Goal: Register for event/course

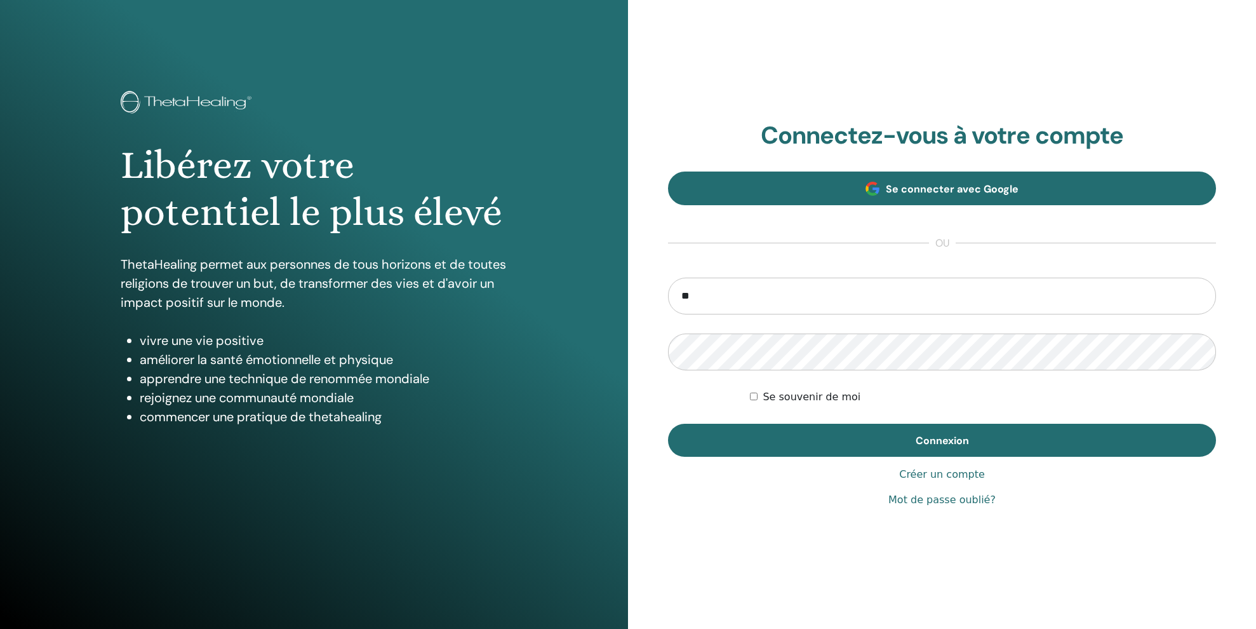
type input "*"
click at [964, 202] on link "Se connecter avec Google" at bounding box center [942, 188] width 548 height 34
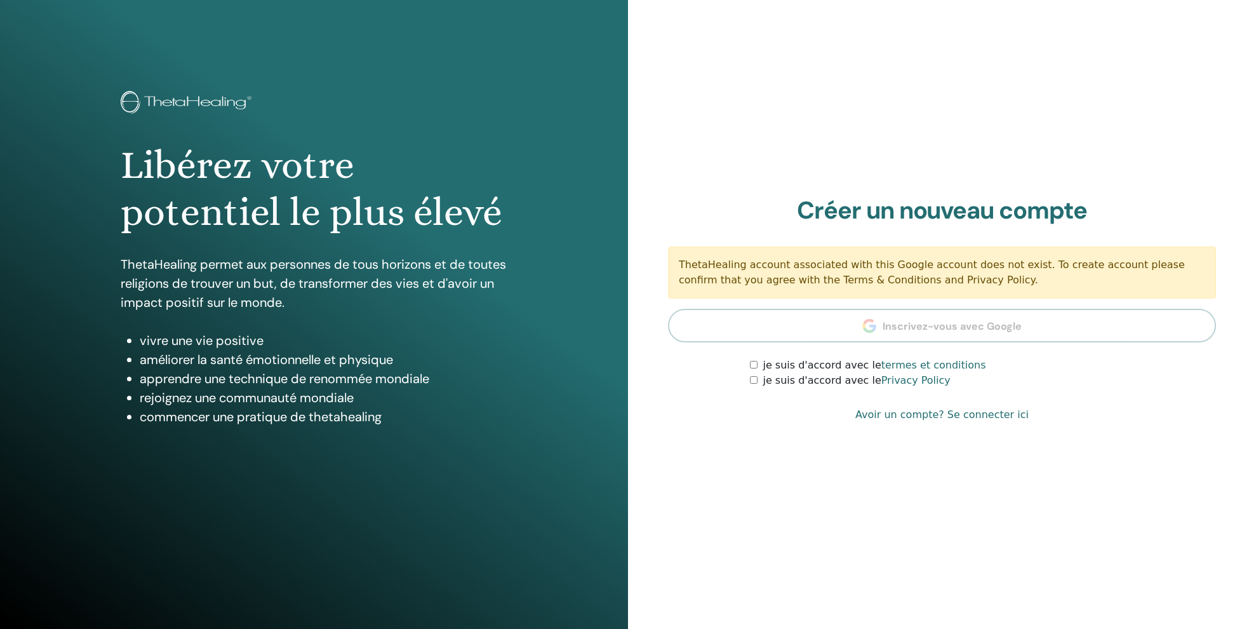
click at [808, 365] on label "je suis d'accord avec le termes et conditions" at bounding box center [874, 365] width 223 height 15
click at [773, 378] on label "je suis d'accord avec le Privacy Policy" at bounding box center [856, 380] width 187 height 15
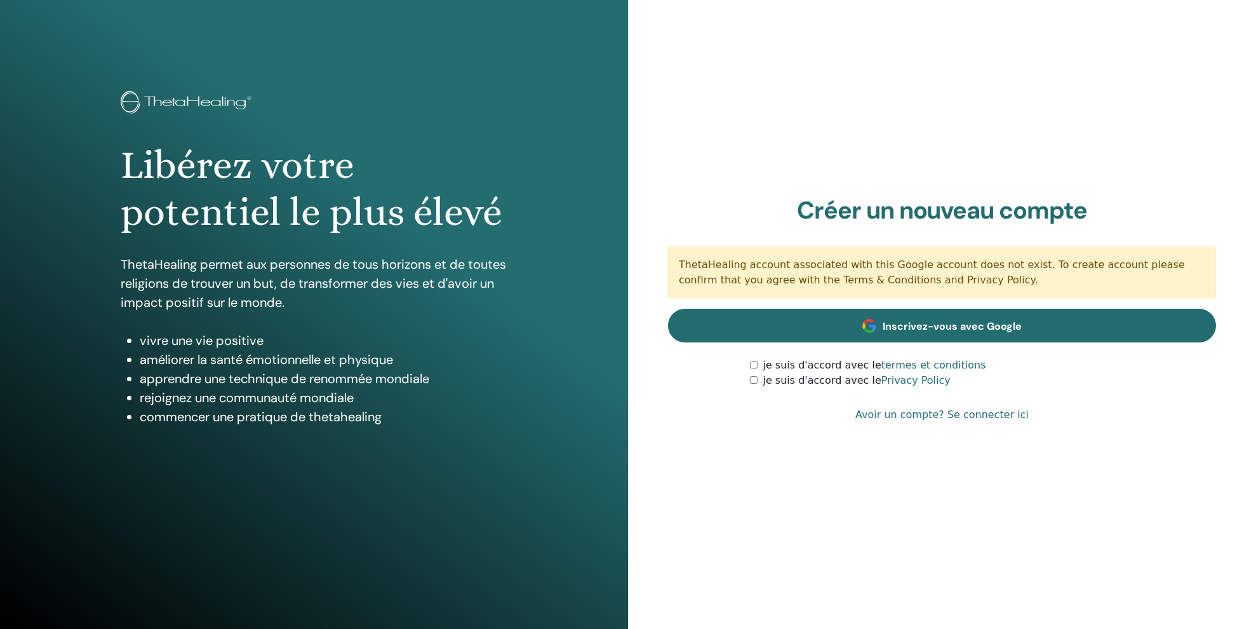
click at [971, 335] on link "Inscrivez-vous avec Google" at bounding box center [942, 326] width 548 height 34
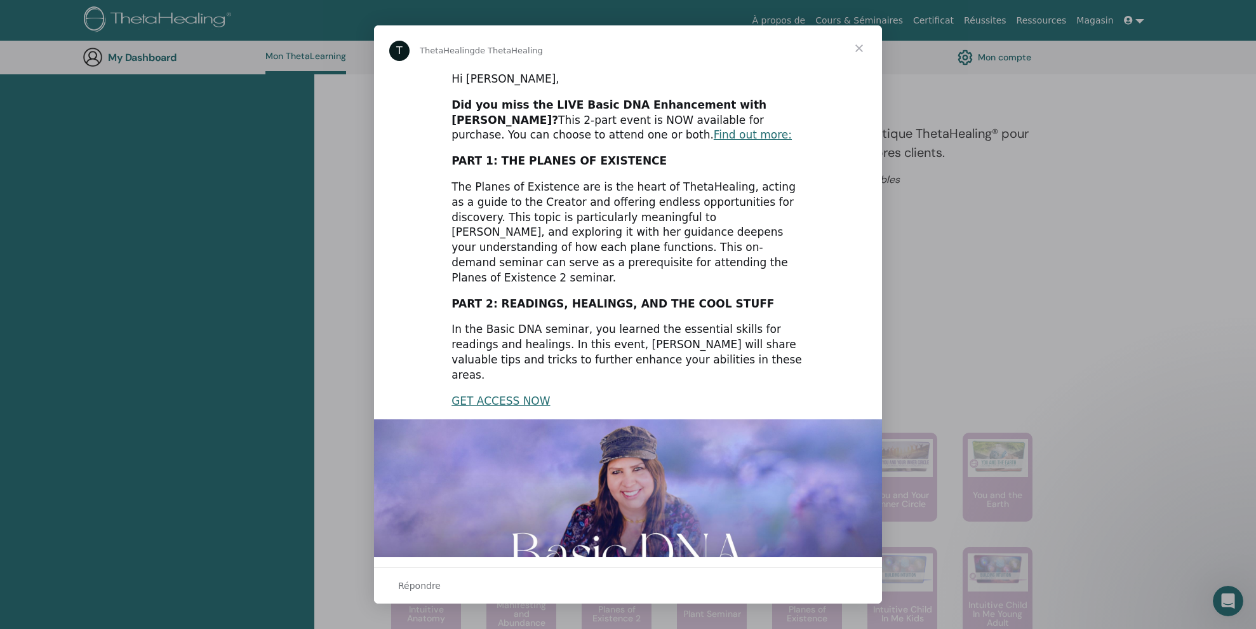
scroll to position [382, 0]
click at [859, 48] on span "Fermer" at bounding box center [860, 48] width 46 height 46
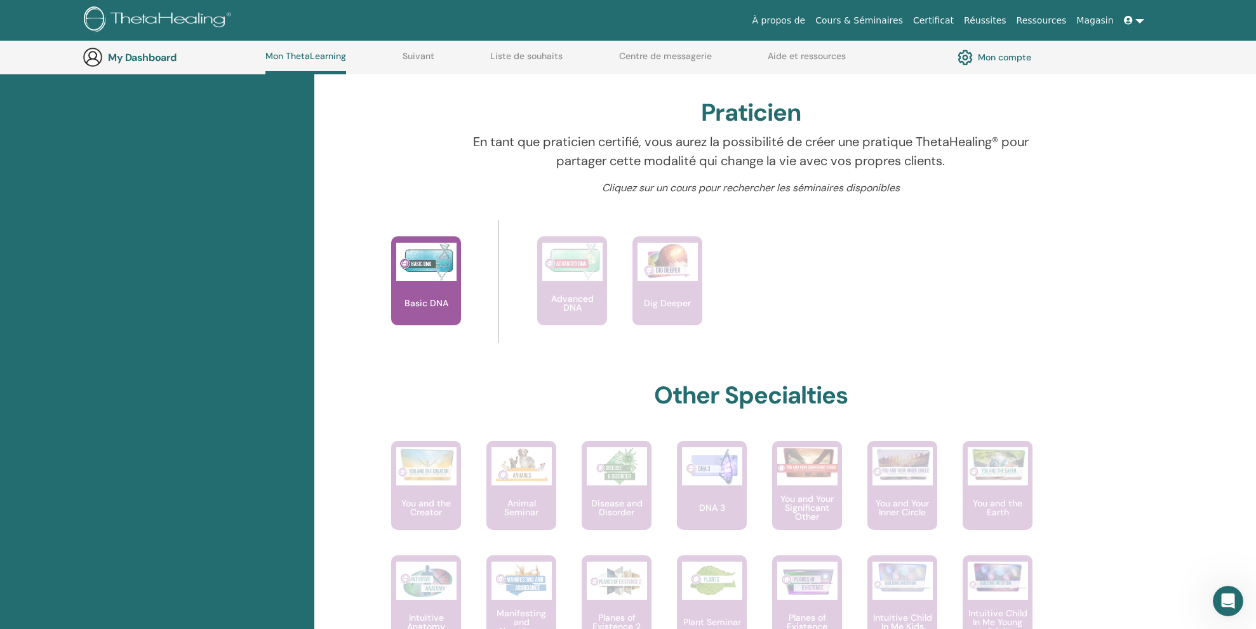
scroll to position [369, 0]
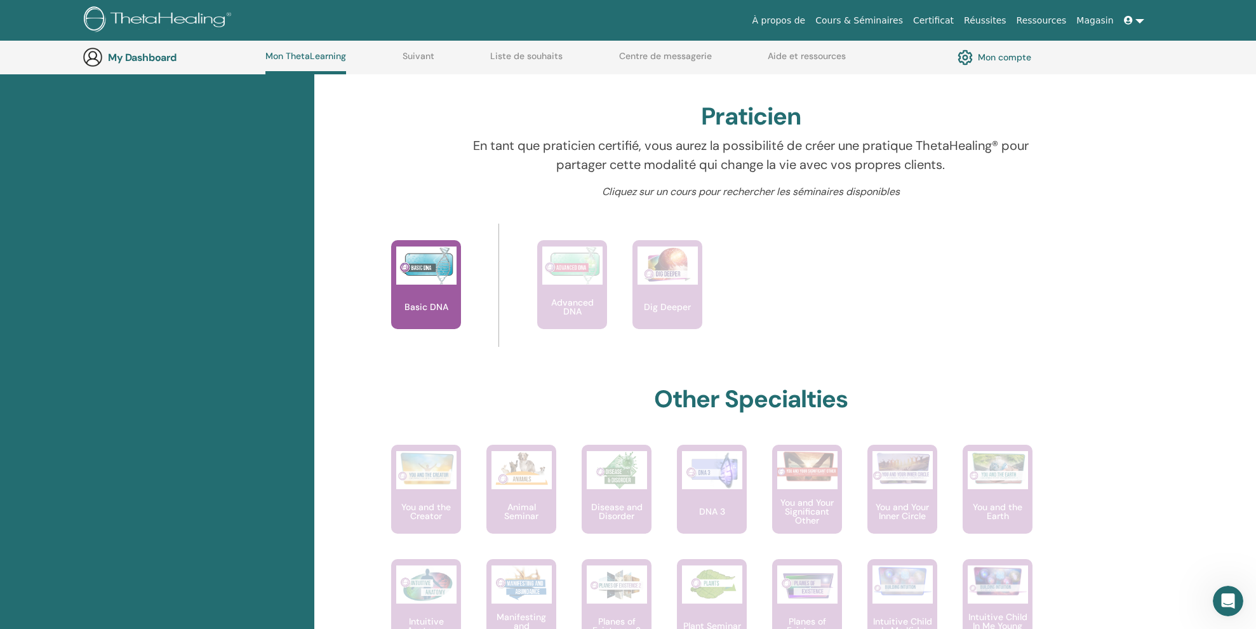
click at [1143, 24] on link at bounding box center [1134, 21] width 30 height 24
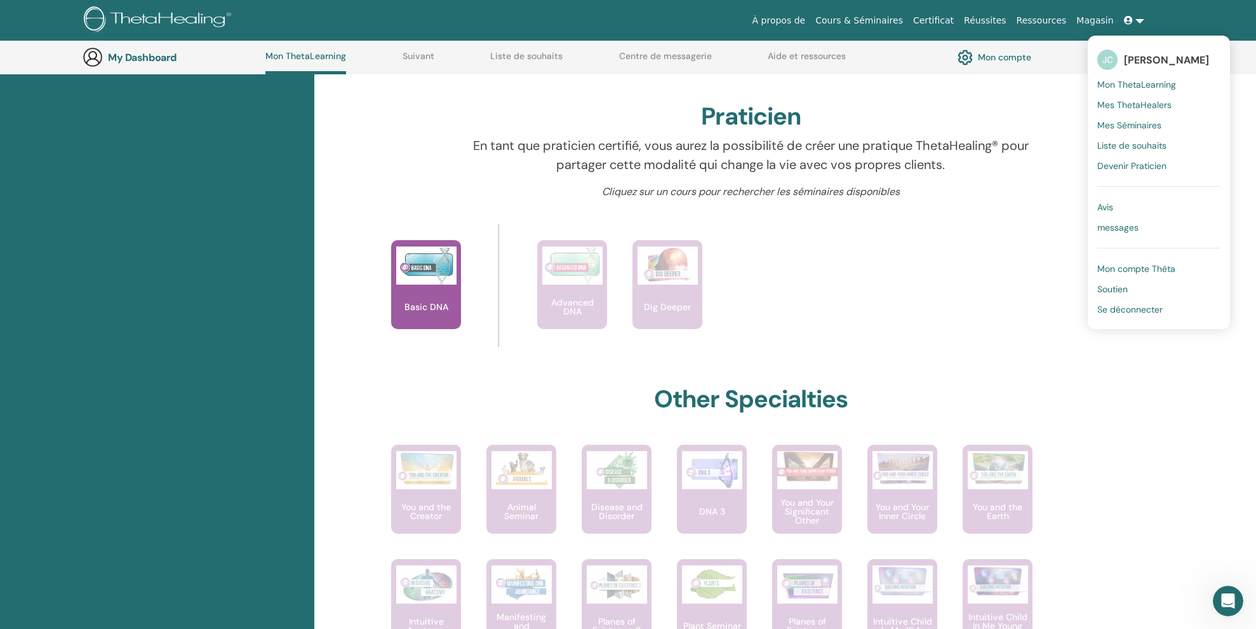
click at [409, 187] on div at bounding box center [406, 196] width 62 height 25
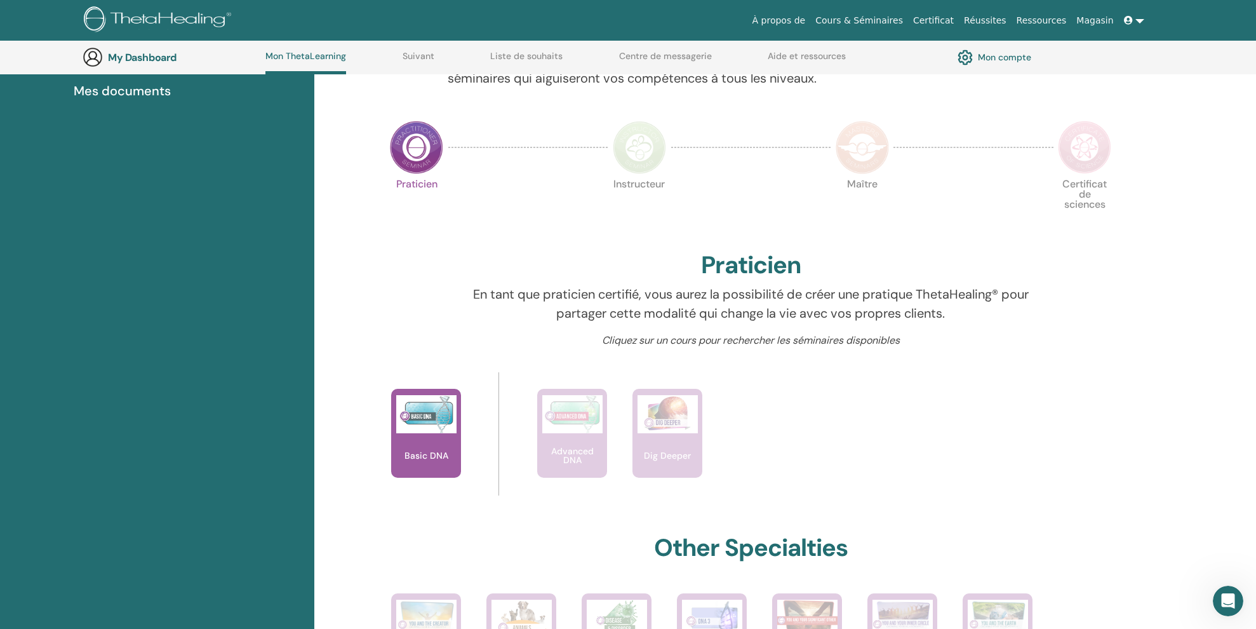
scroll to position [219, 0]
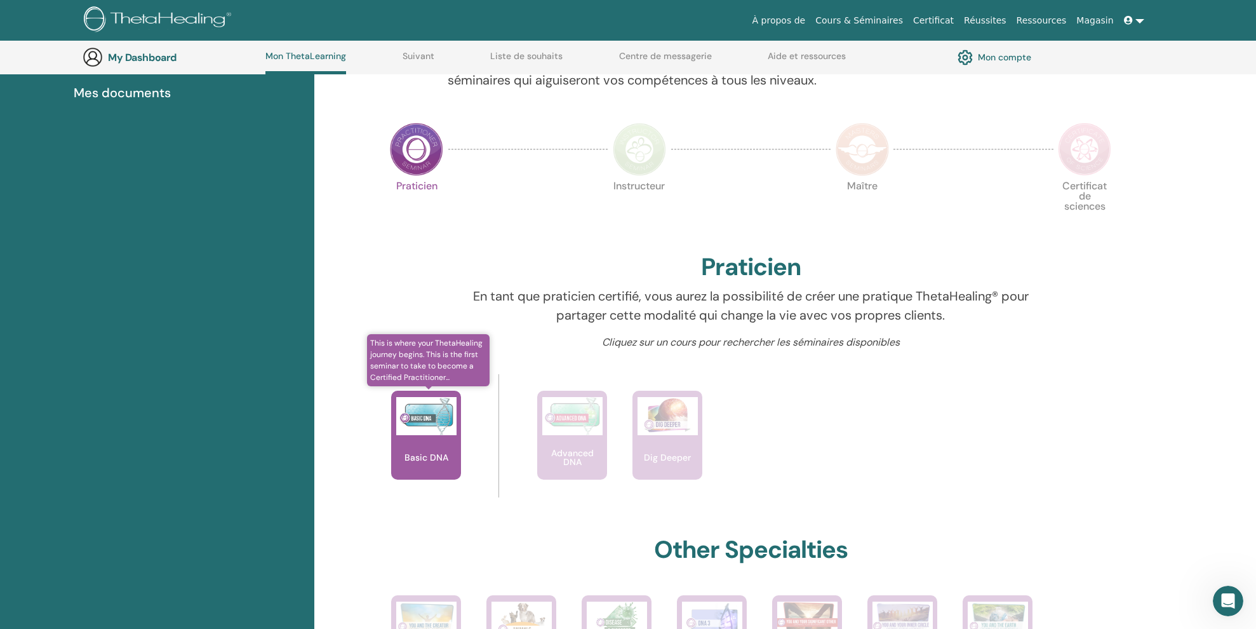
click at [415, 437] on div "Basic DNA" at bounding box center [426, 435] width 70 height 89
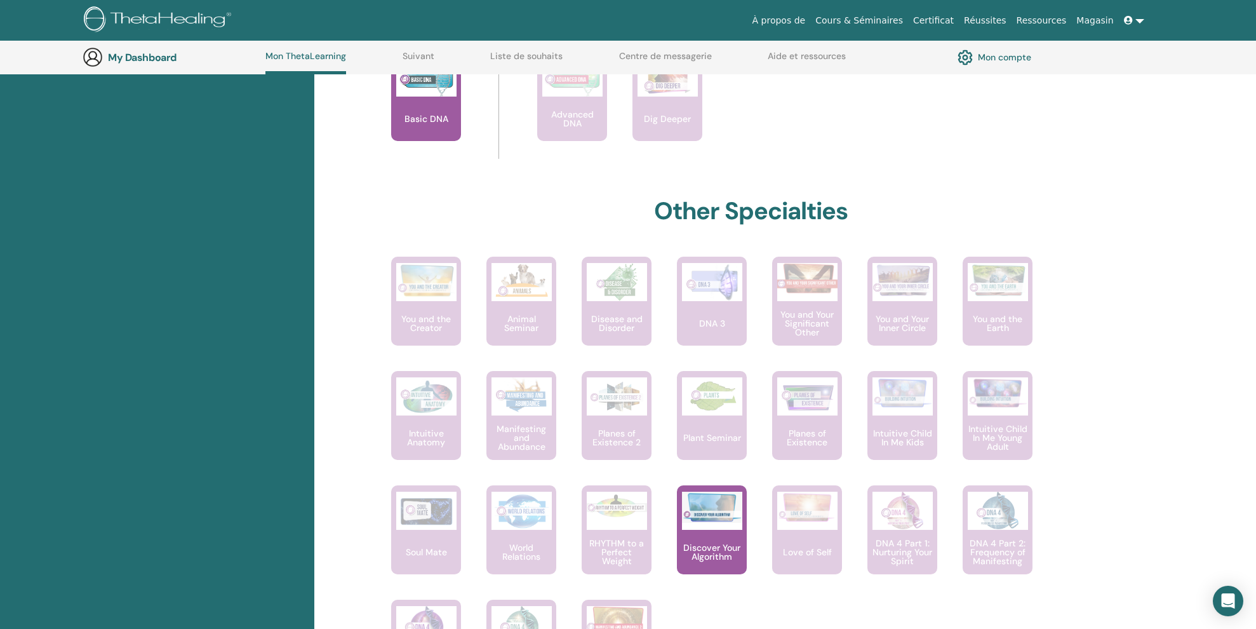
scroll to position [556, 0]
click at [431, 105] on div "Basic DNA" at bounding box center [426, 97] width 70 height 89
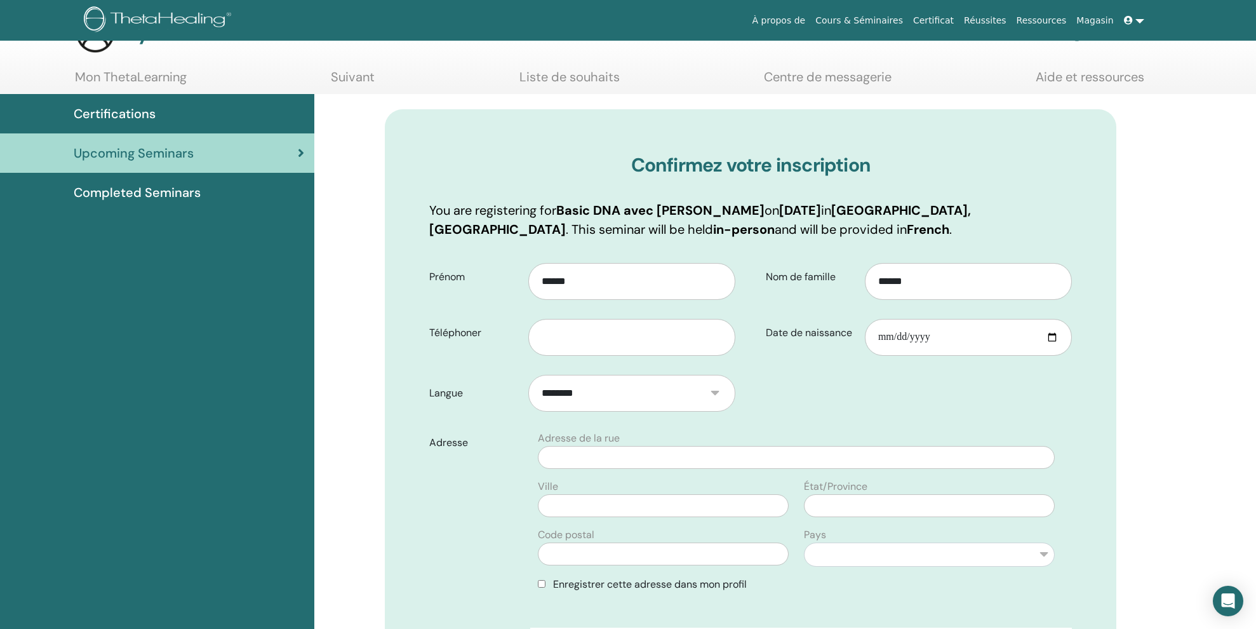
click at [591, 366] on div "Prénom ****** Téléphoner" at bounding box center [585, 310] width 331 height 112
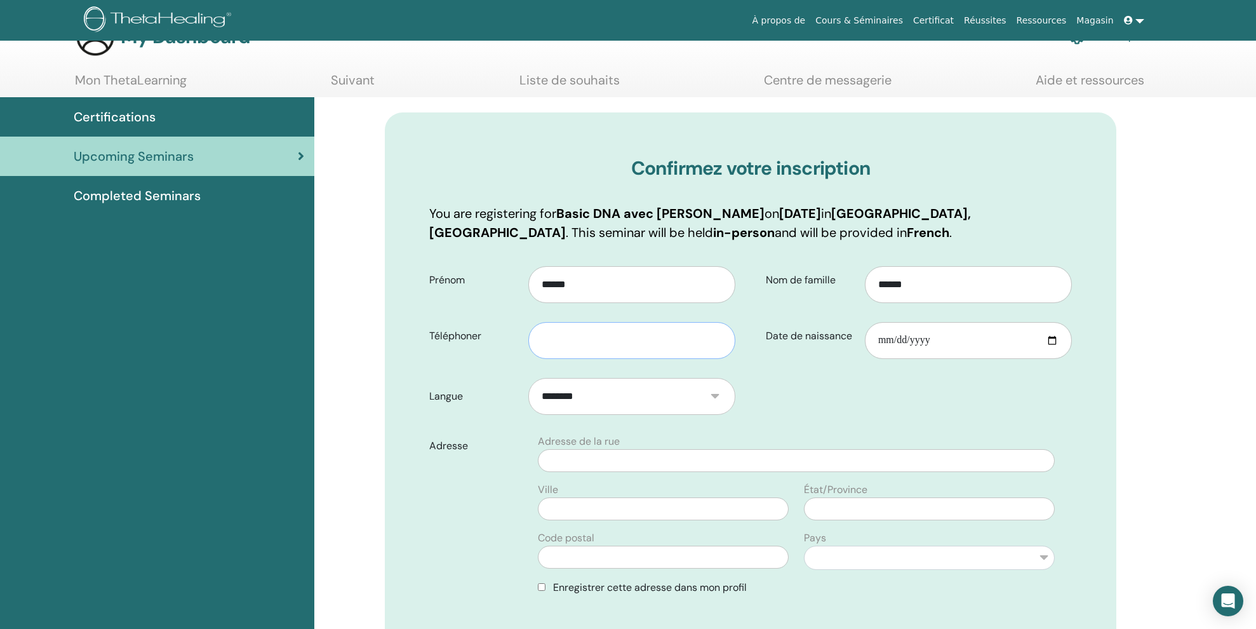
scroll to position [39, 0]
type input "**********"
click at [879, 342] on input "Date de naissance" at bounding box center [968, 341] width 207 height 37
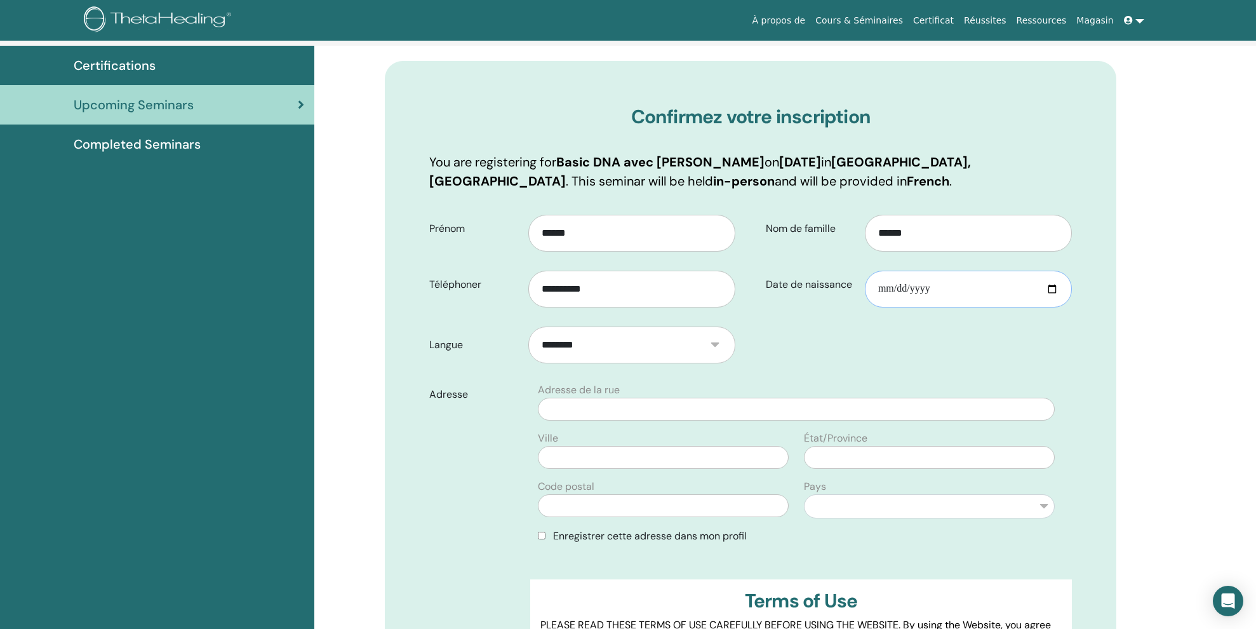
scroll to position [102, 0]
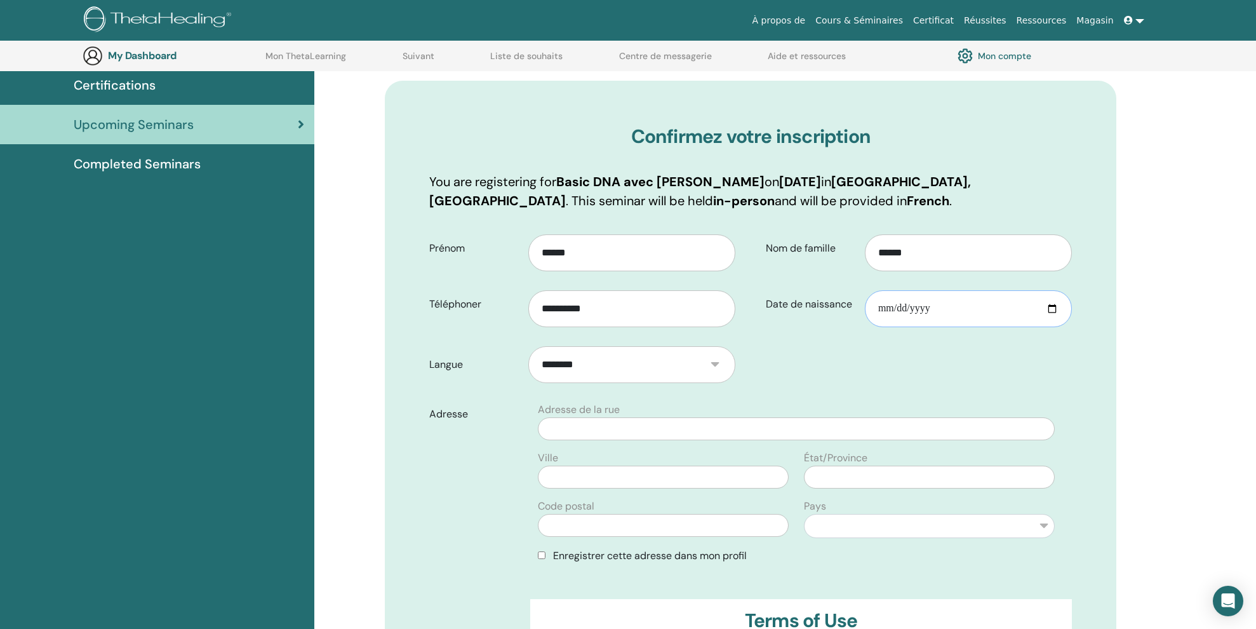
type input "**********"
type input "*****"
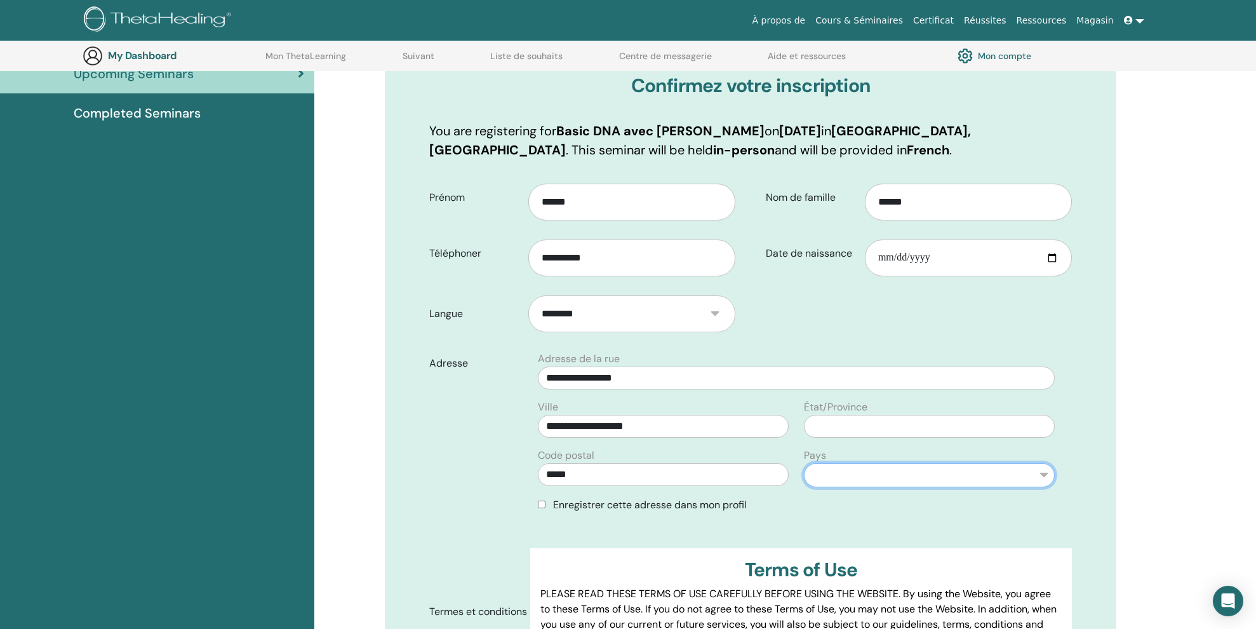
scroll to position [168, 0]
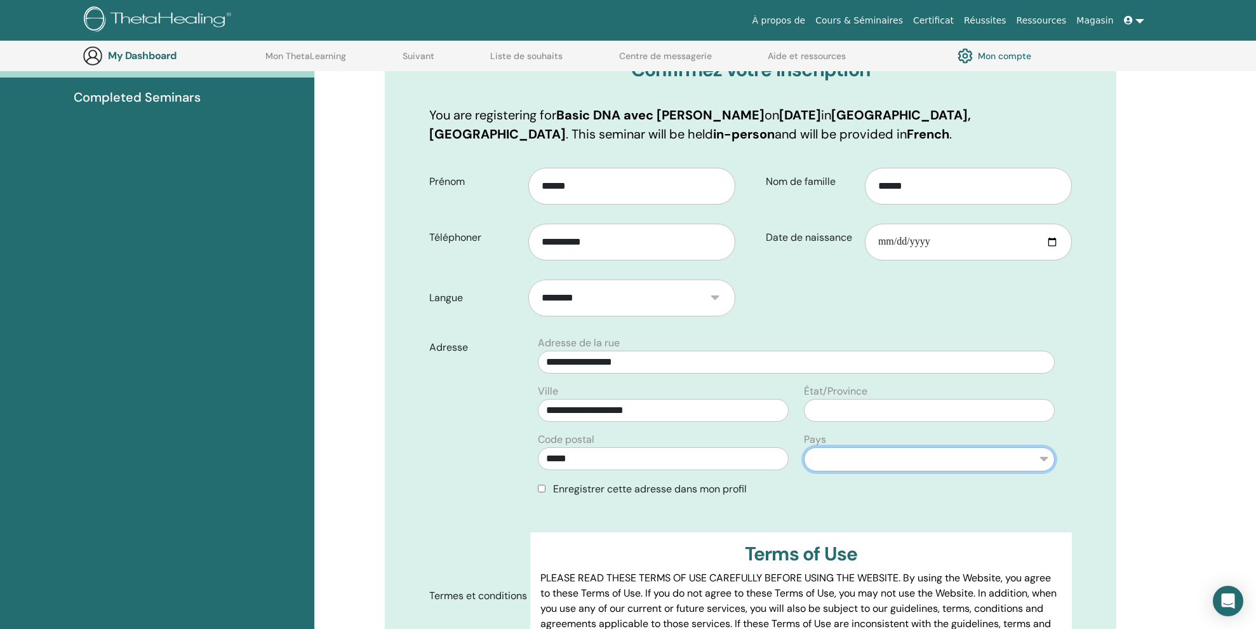
select select "**"
click at [1046, 413] on input "text" at bounding box center [929, 410] width 251 height 23
click at [1044, 414] on input "text" at bounding box center [929, 410] width 251 height 23
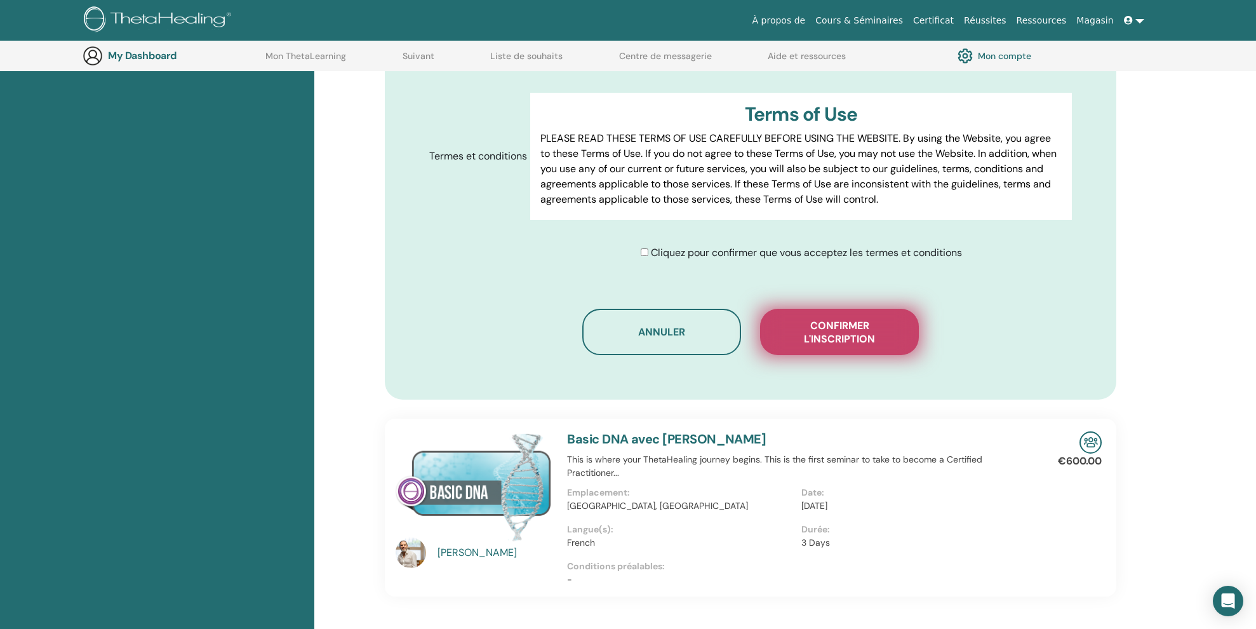
scroll to position [614, 0]
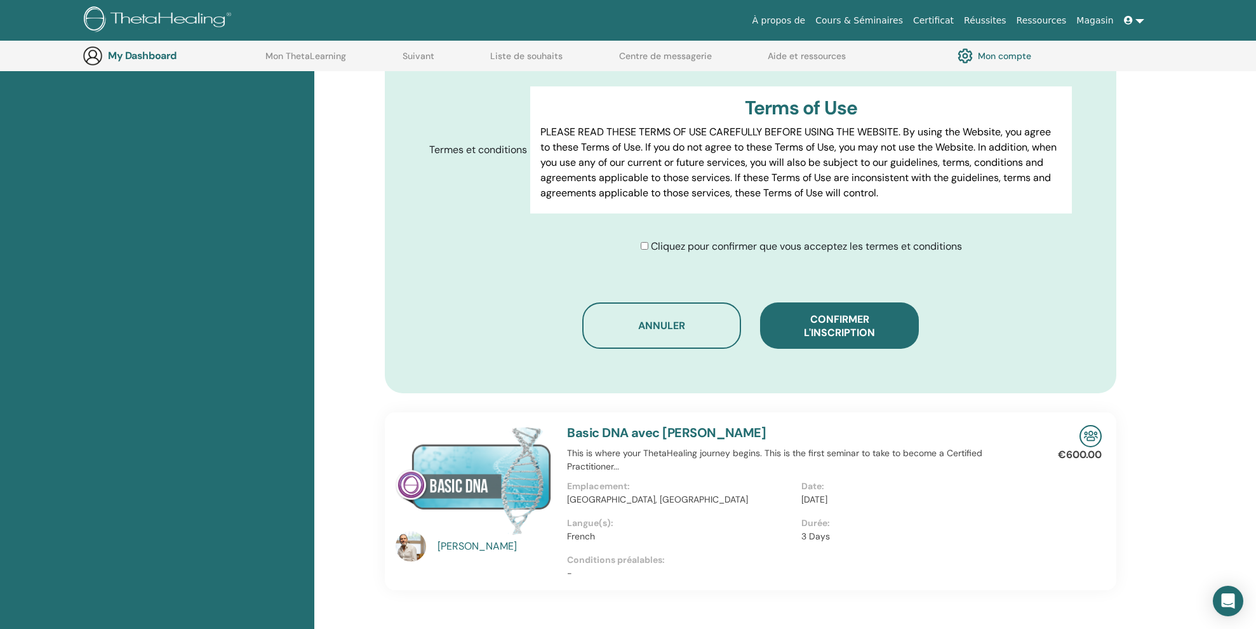
click at [645, 251] on div "Cliquez pour confirmer que vous acceptez les termes et conditions" at bounding box center [801, 246] width 321 height 15
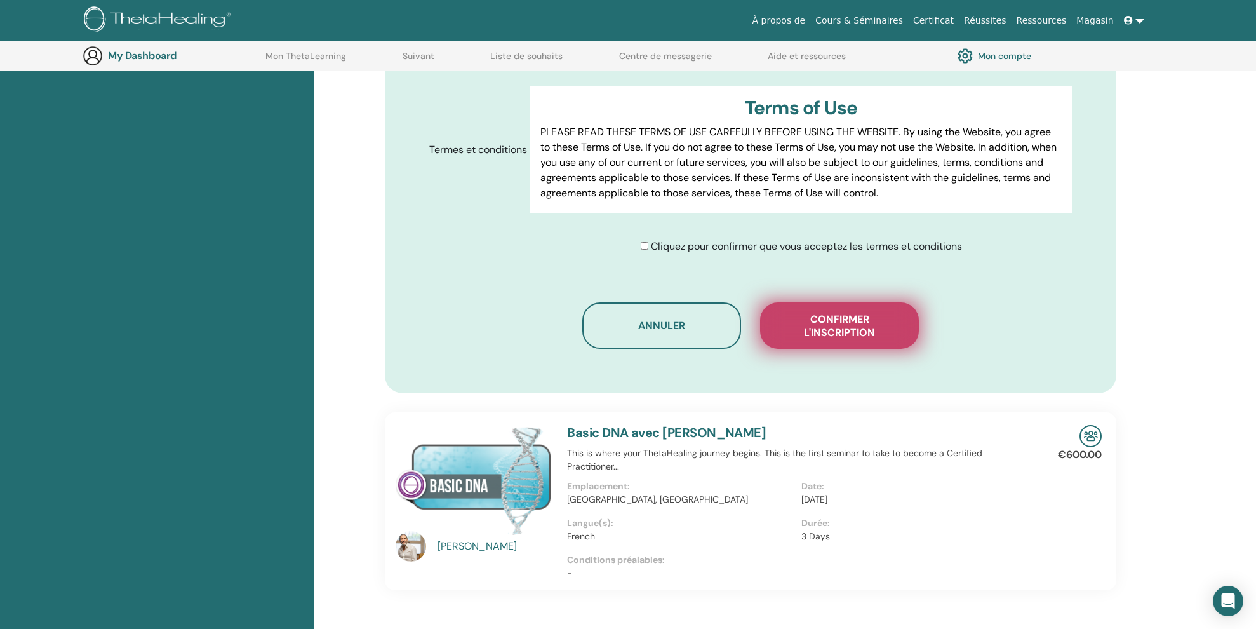
click at [844, 321] on span "Confirmer l'inscription" at bounding box center [839, 326] width 127 height 27
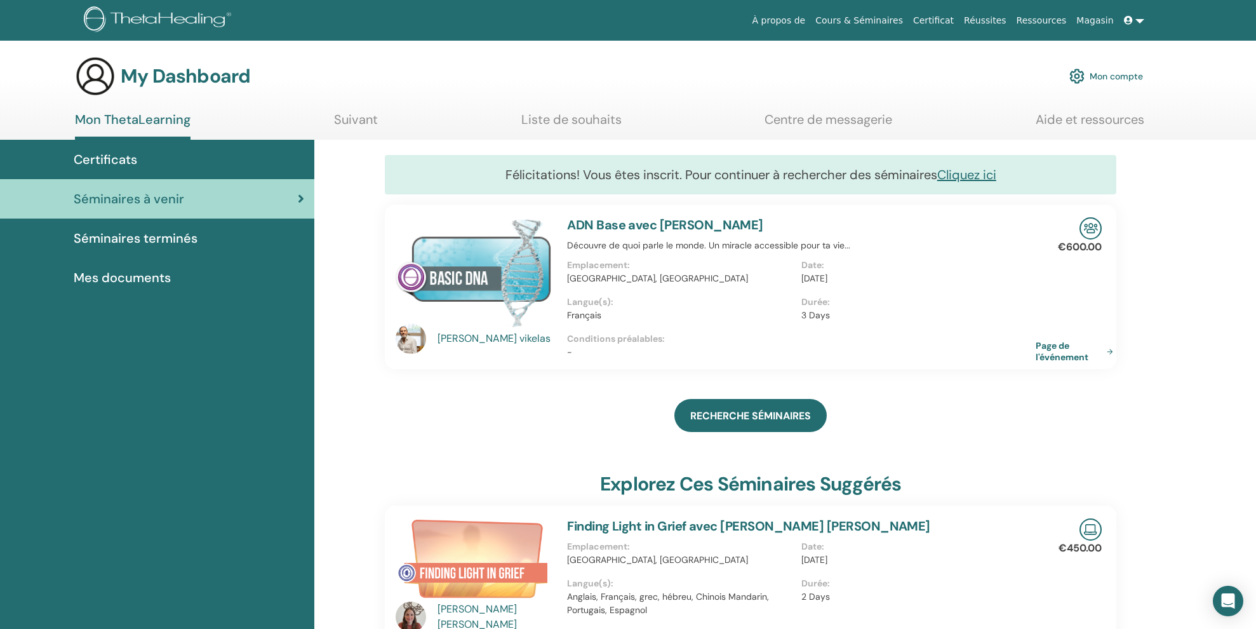
click at [133, 201] on span "Séminaires à venir" at bounding box center [129, 198] width 111 height 19
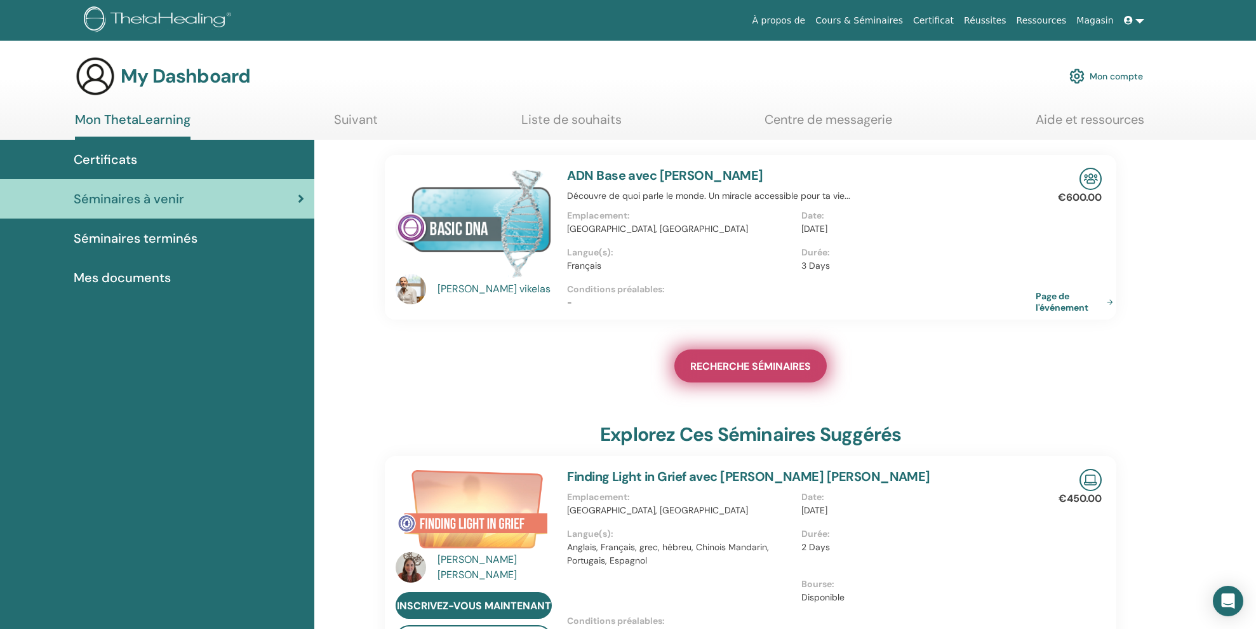
scroll to position [0, 1]
click at [758, 362] on span "RECHERCHE SÉMINAIRES" at bounding box center [750, 366] width 121 height 13
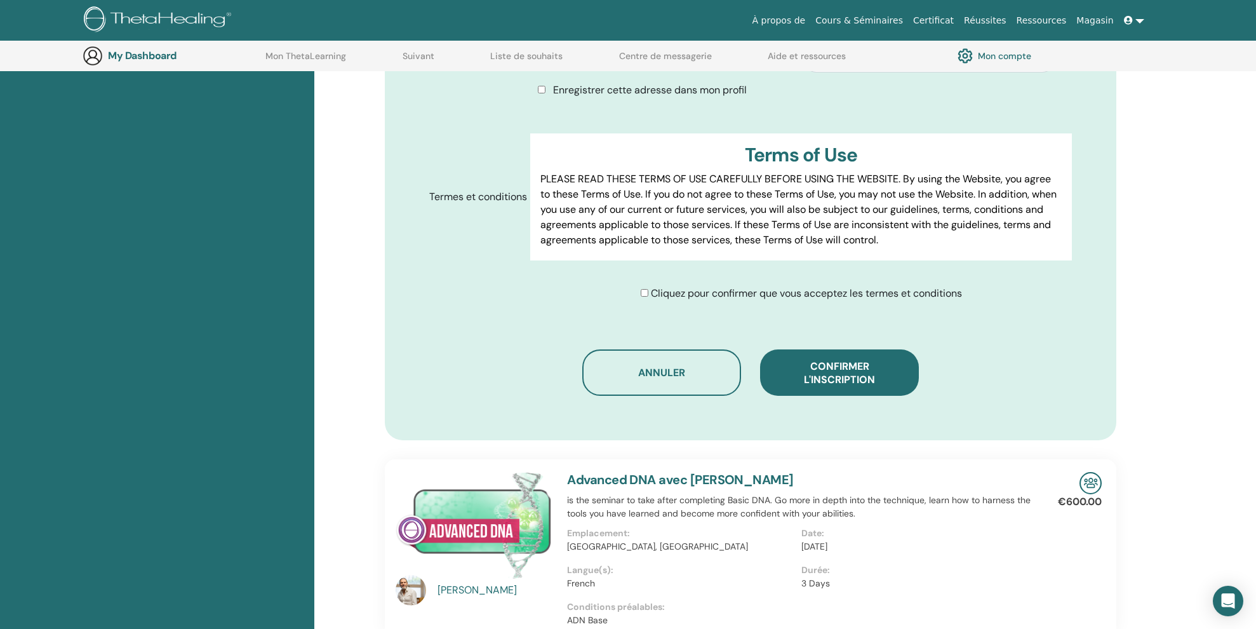
scroll to position [672, 0]
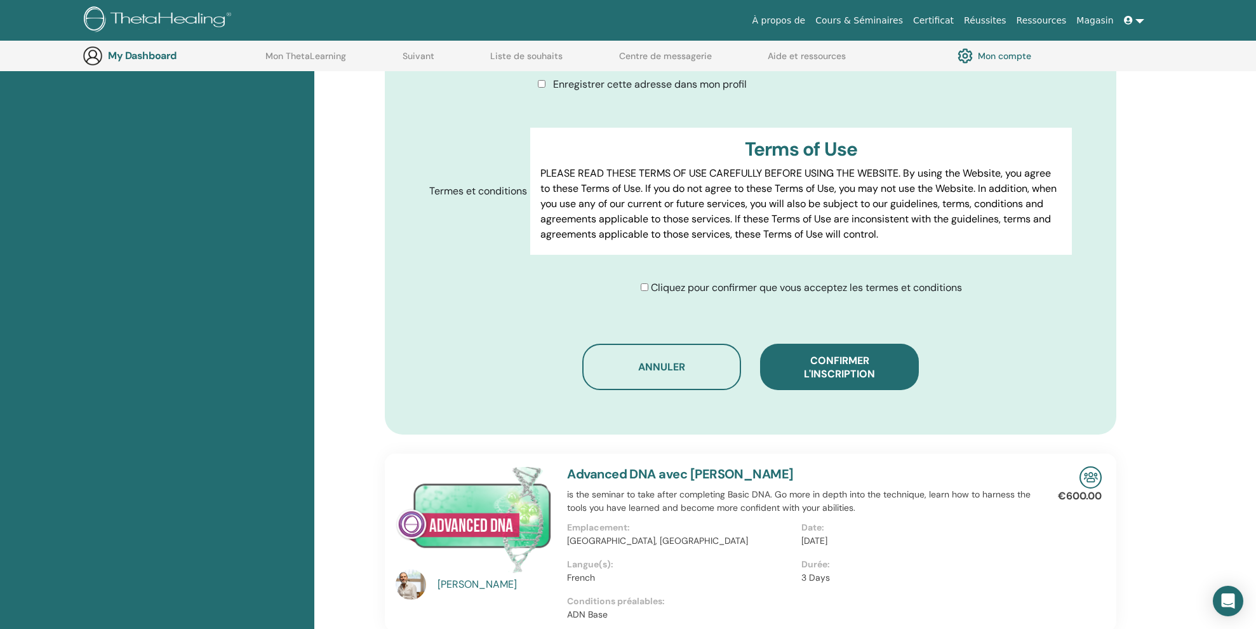
click at [816, 373] on span "Confirmer l'inscription" at bounding box center [839, 367] width 71 height 27
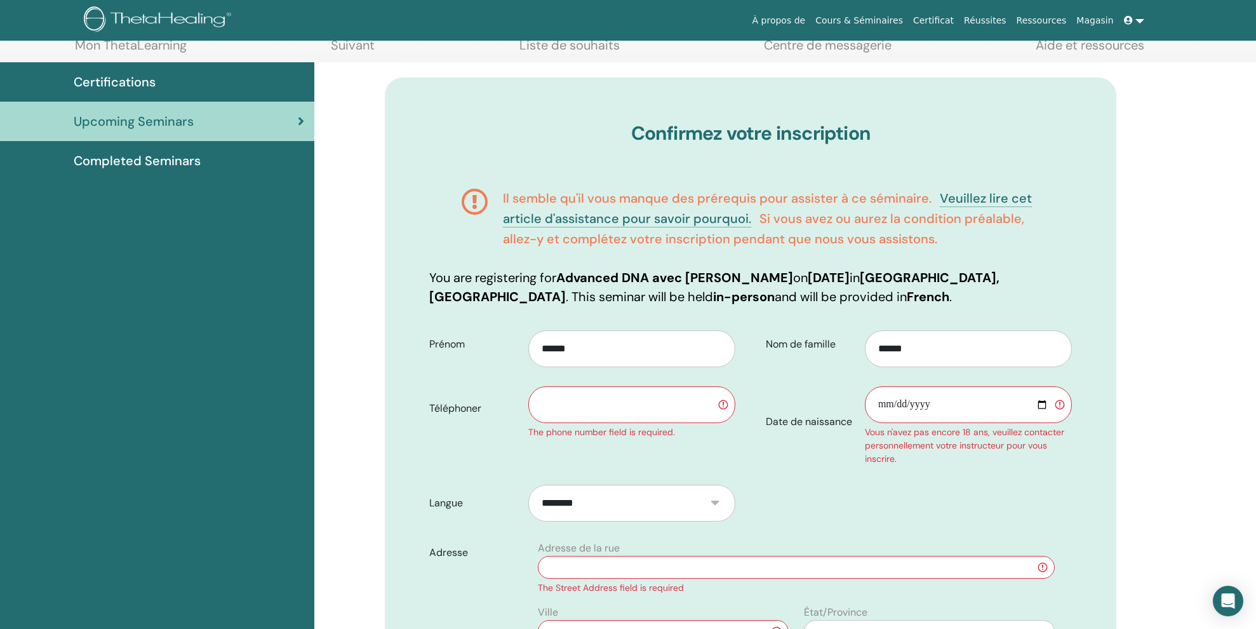
scroll to position [63, 0]
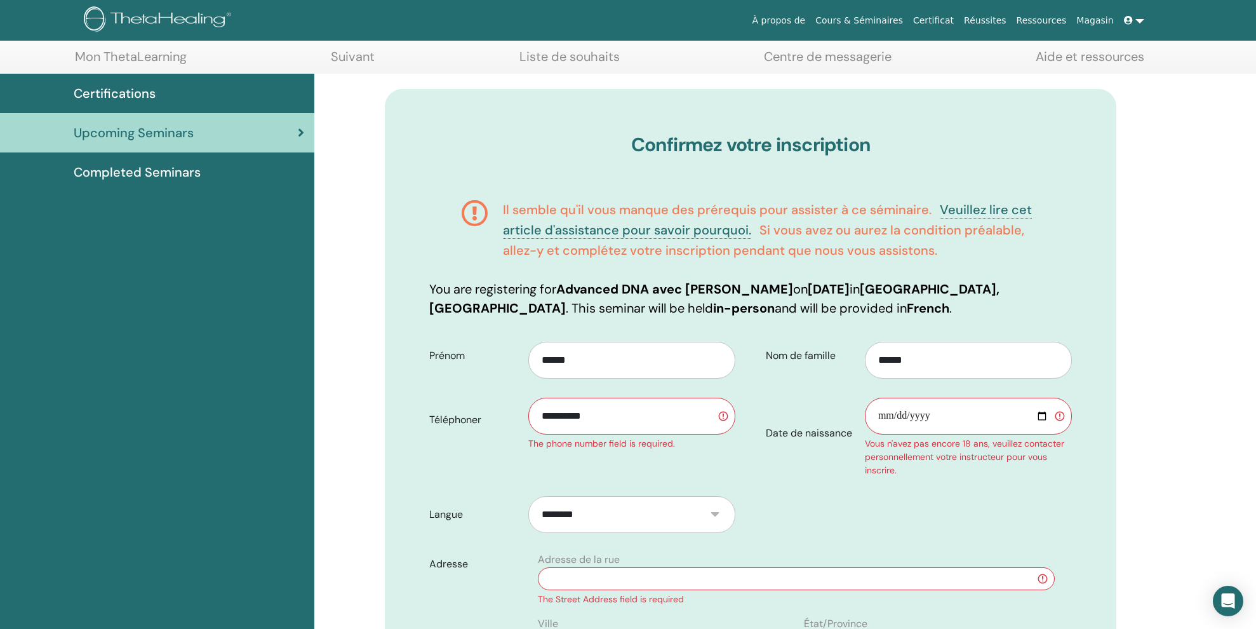
type input "**********"
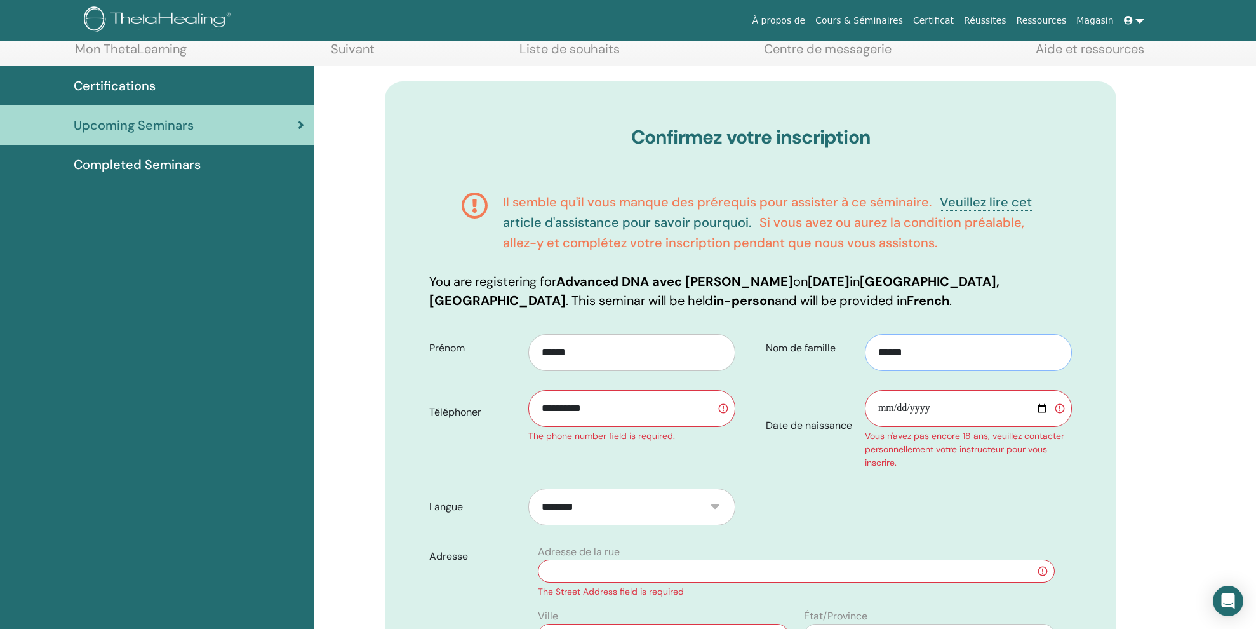
scroll to position [71, 0]
click at [894, 411] on input "Date de naissance" at bounding box center [968, 408] width 207 height 37
type input "**********"
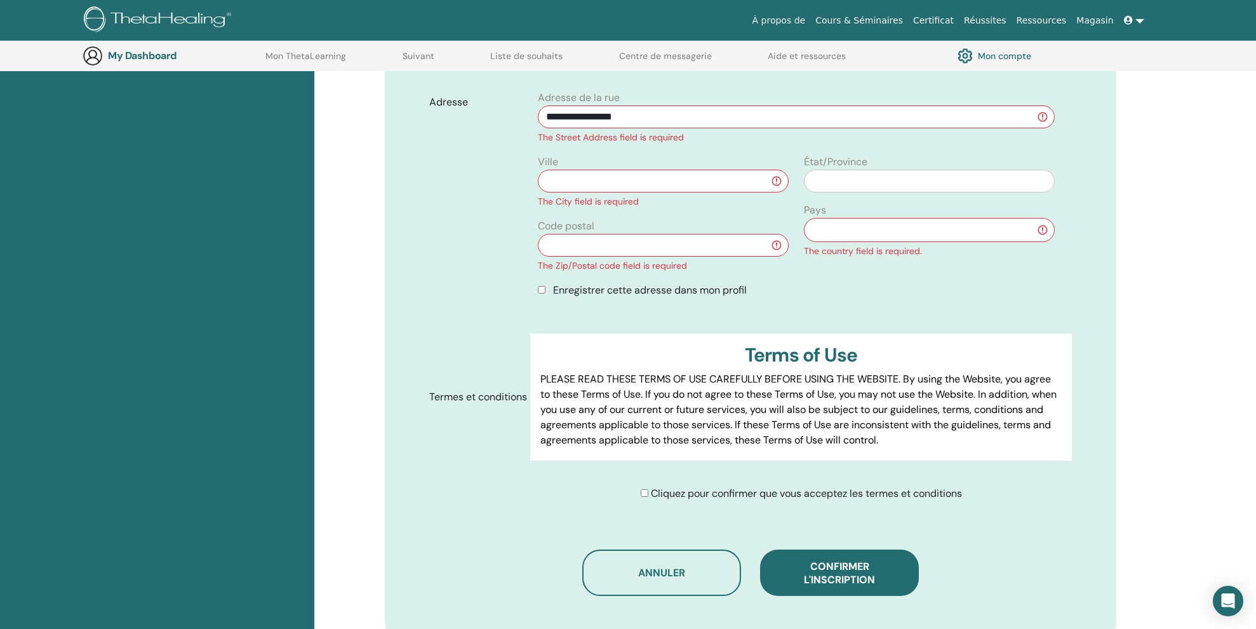
scroll to position [551, 0]
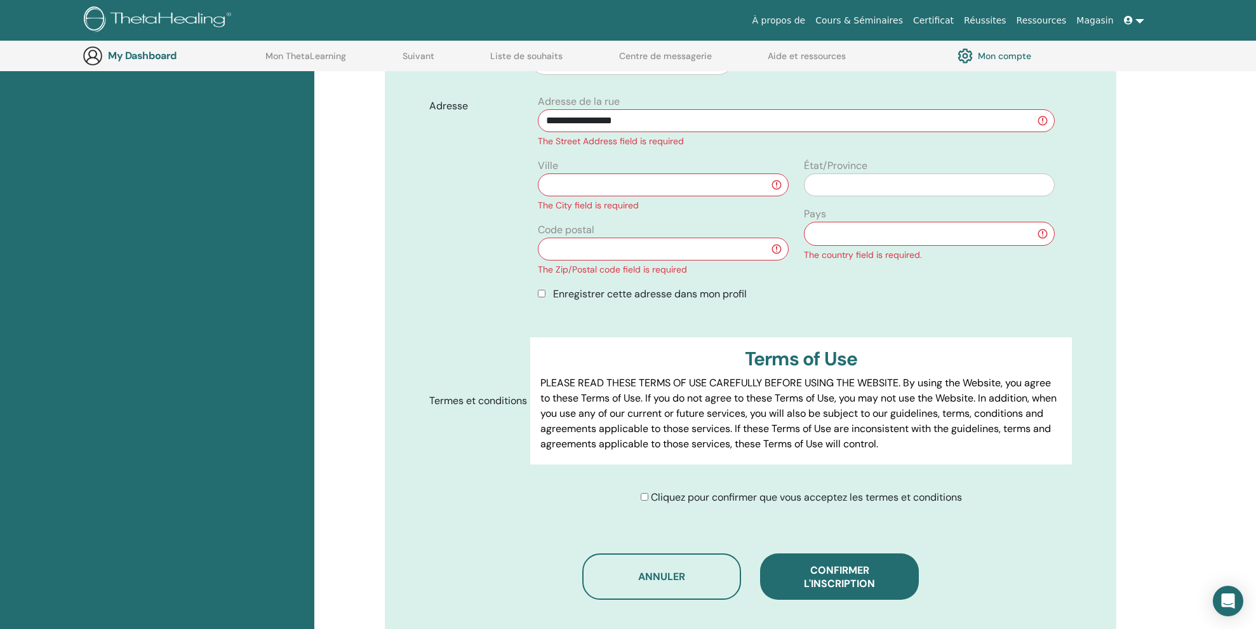
type input "**********"
click at [570, 266] on div "Code postal The Zip/Postal code field is required" at bounding box center [663, 249] width 266 height 54
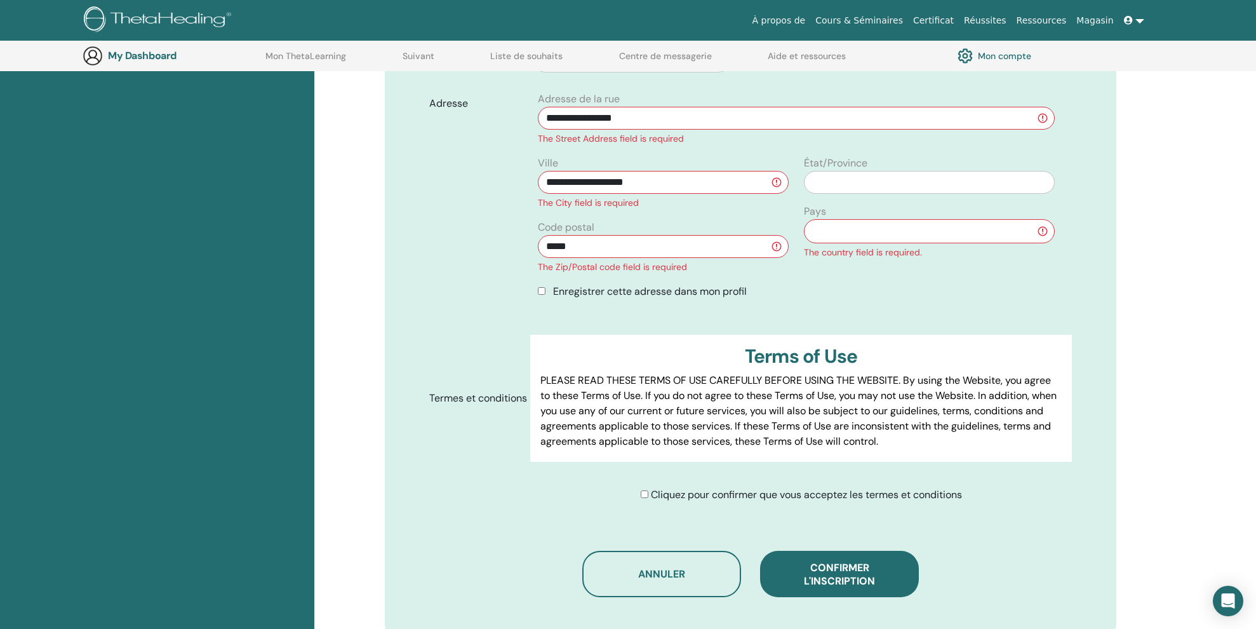
type input "*****"
select select "**"
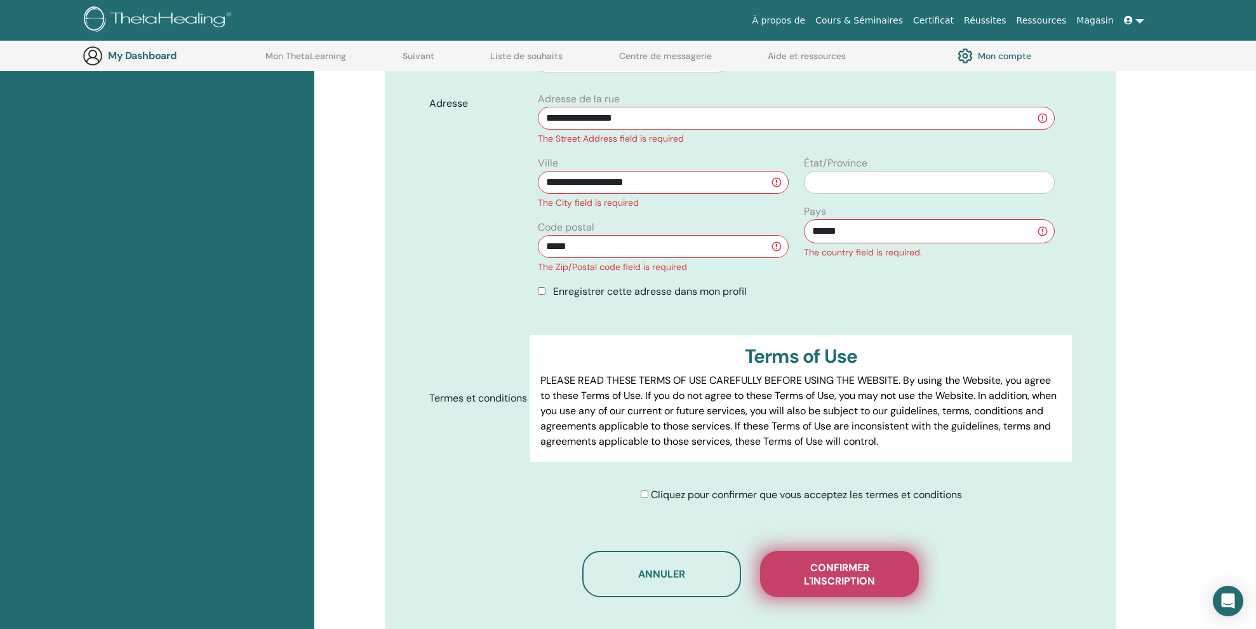
click at [830, 584] on span "Confirmer l'inscription" at bounding box center [839, 574] width 127 height 27
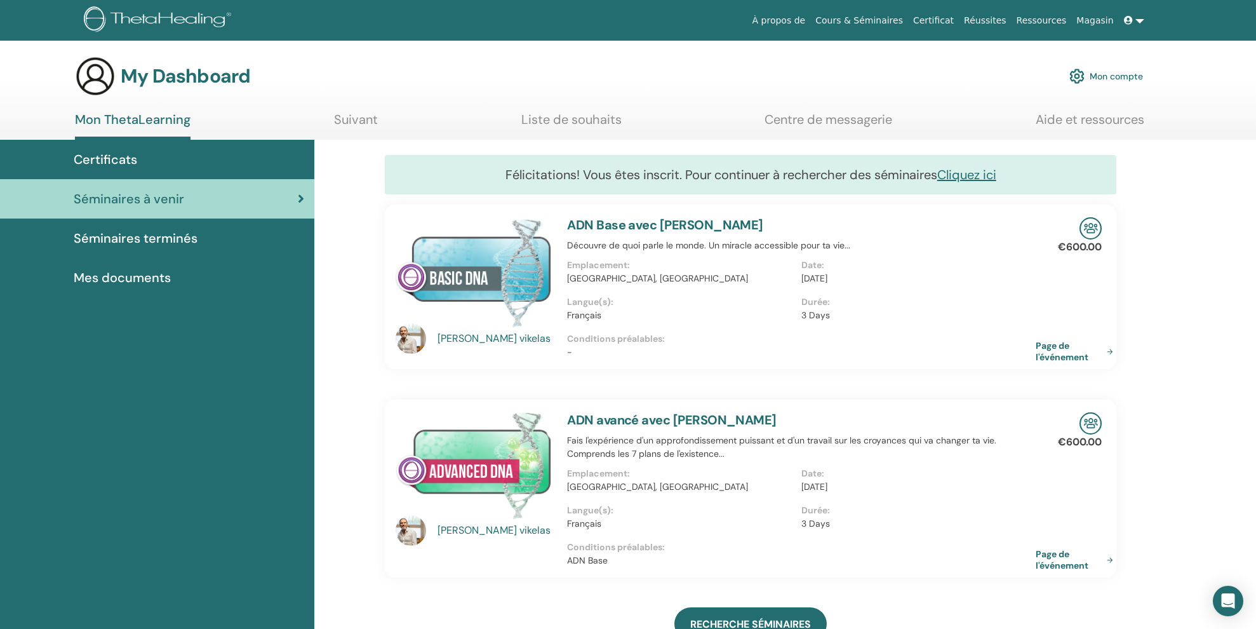
click at [1143, 23] on link at bounding box center [1134, 21] width 30 height 24
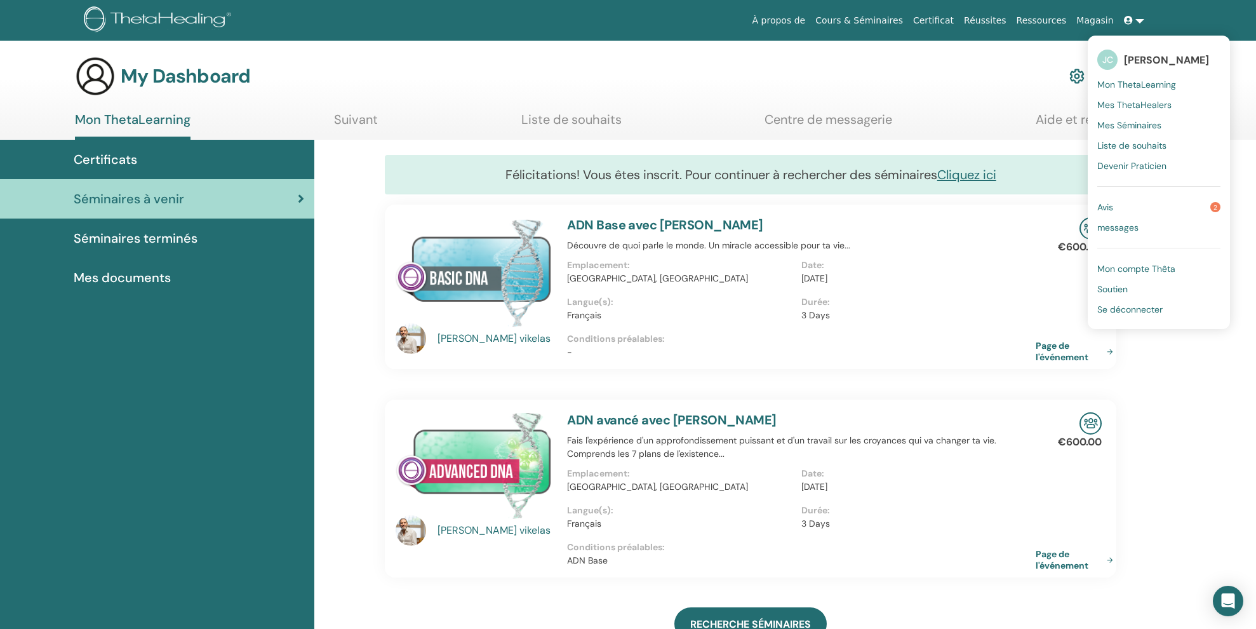
click at [1182, 199] on link "Avis 2" at bounding box center [1159, 207] width 123 height 20
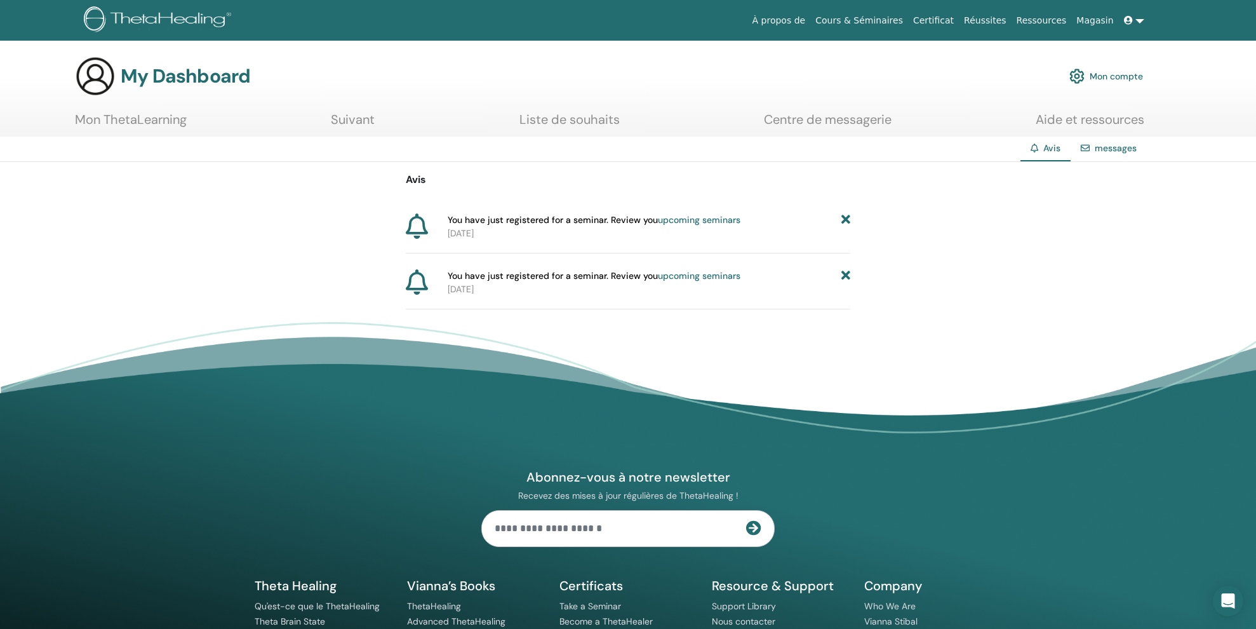
click at [1143, 22] on link at bounding box center [1134, 21] width 30 height 24
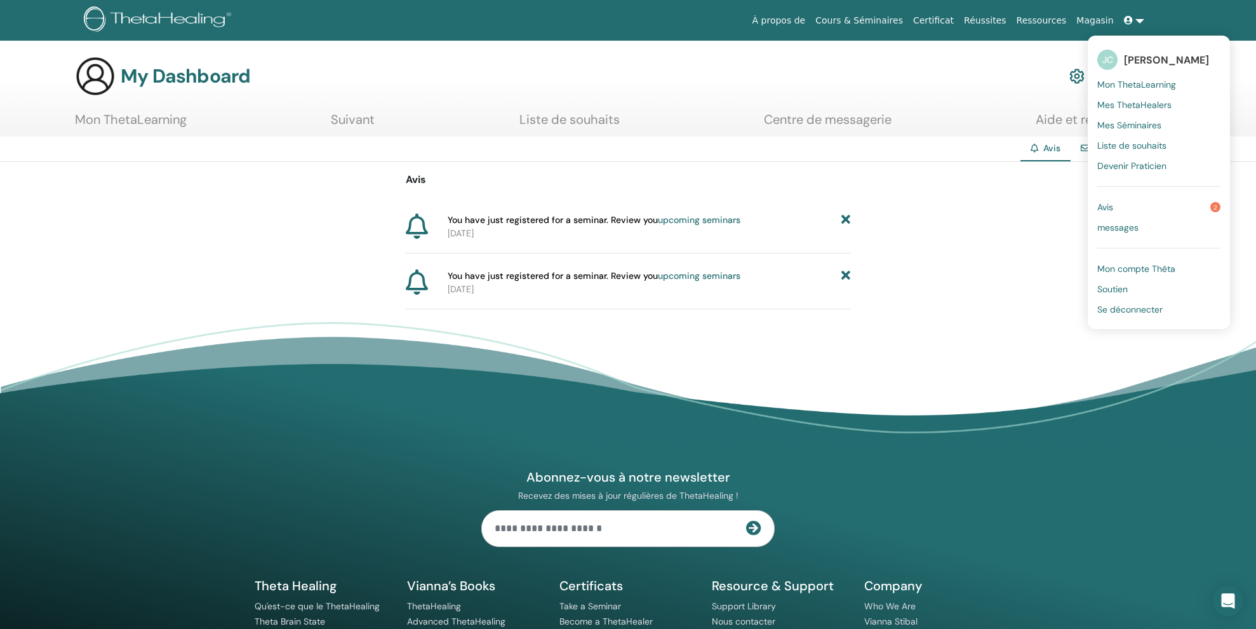
click at [1140, 88] on span "Mon ThetaLearning" at bounding box center [1137, 84] width 79 height 11
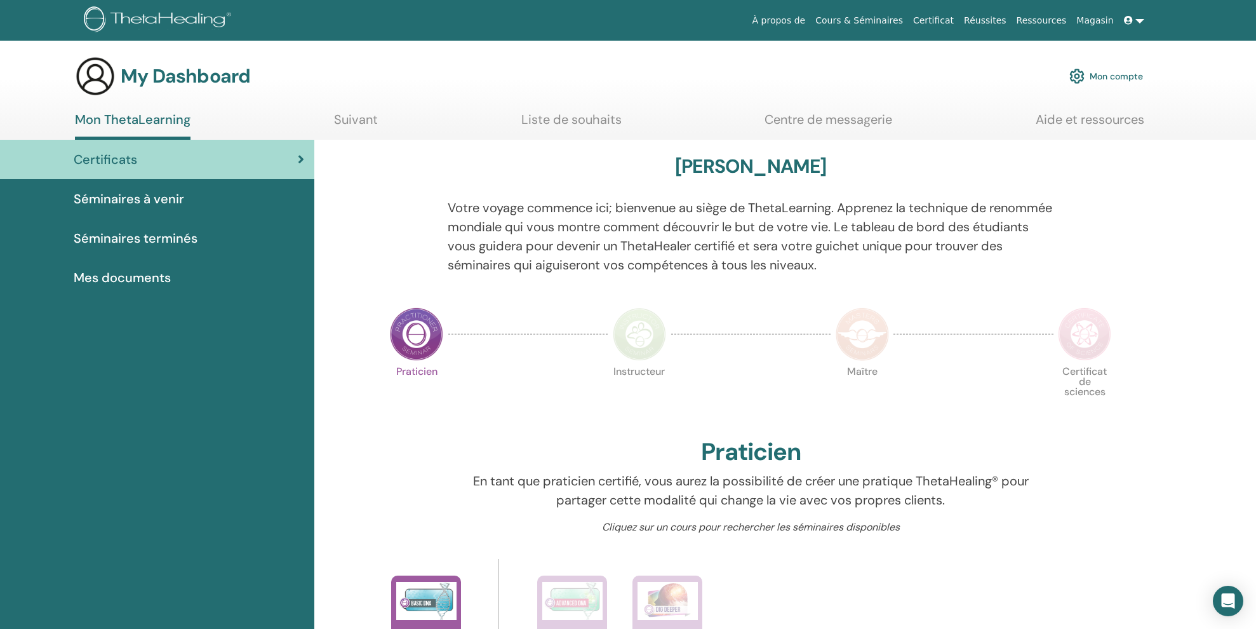
click at [358, 118] on link "Suivant" at bounding box center [356, 124] width 44 height 25
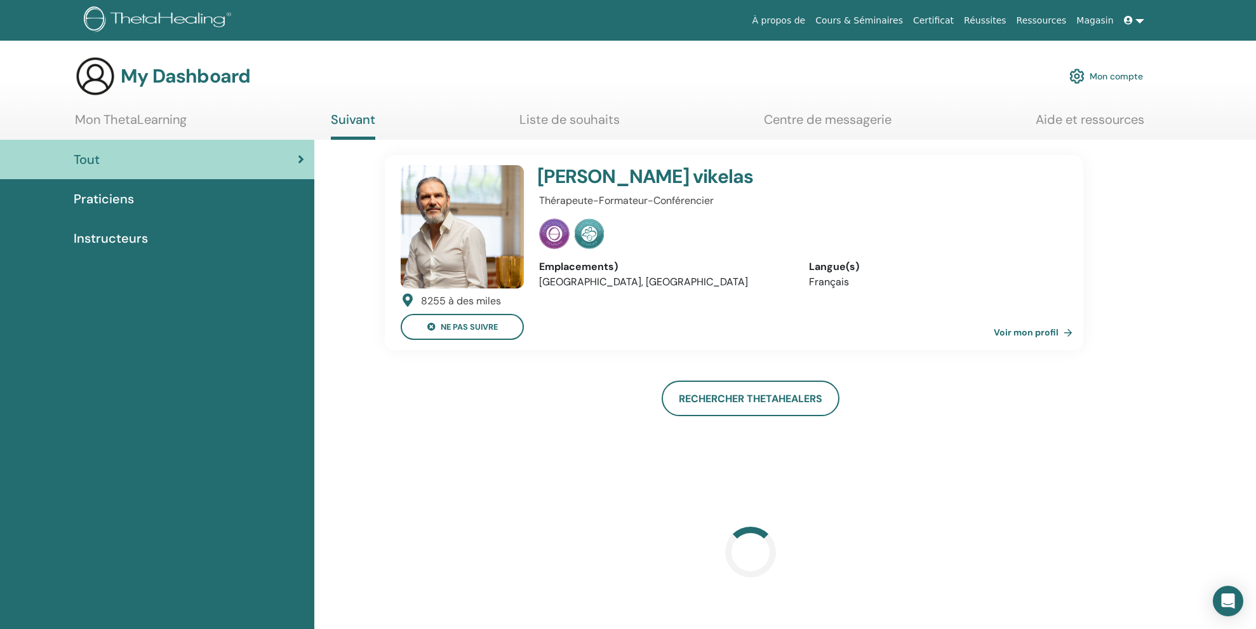
click at [562, 123] on link "Liste de souhaits" at bounding box center [570, 124] width 100 height 25
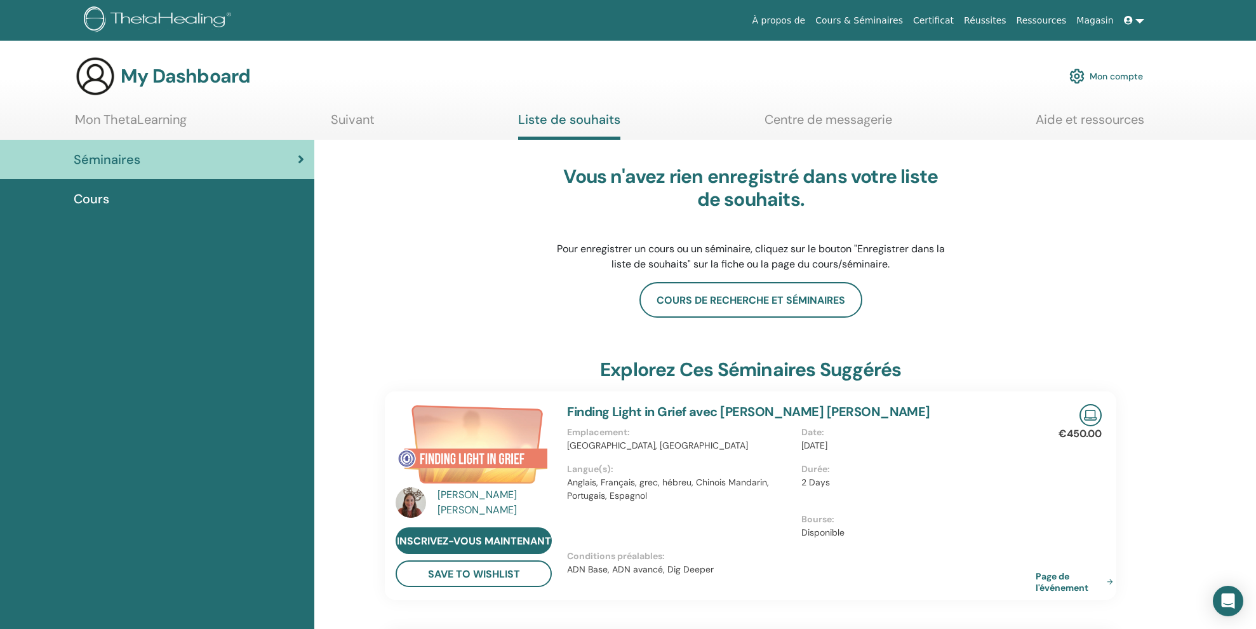
click at [812, 118] on link "Centre de messagerie" at bounding box center [829, 124] width 128 height 25
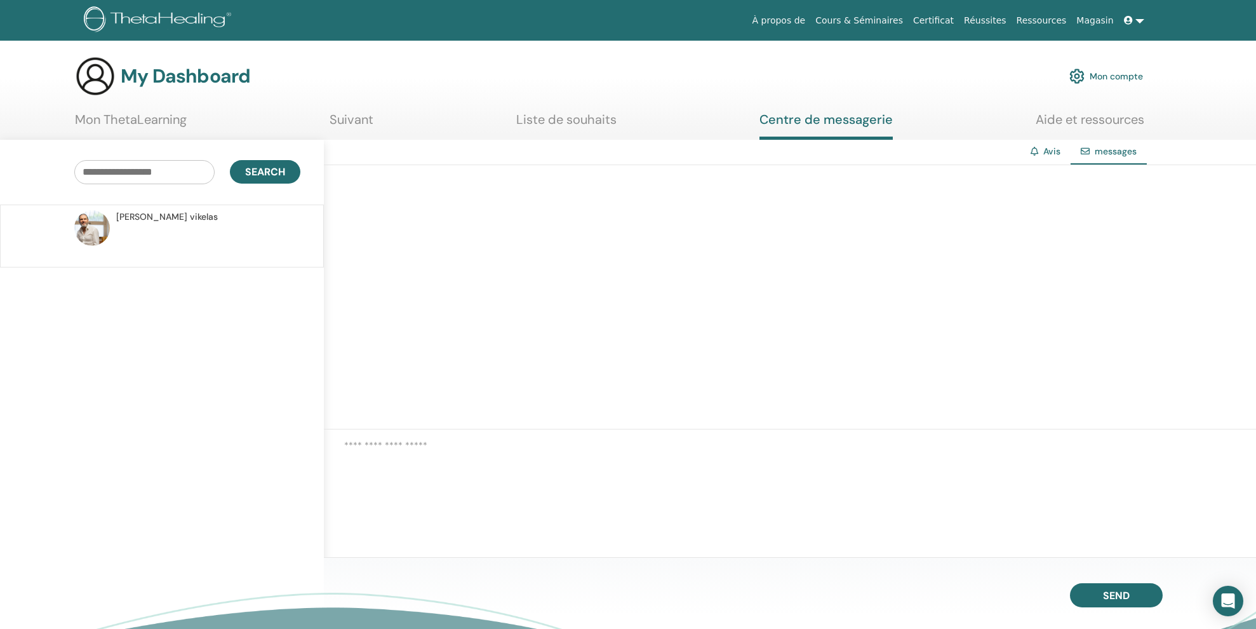
click at [577, 124] on link "Liste de souhaits" at bounding box center [566, 124] width 100 height 25
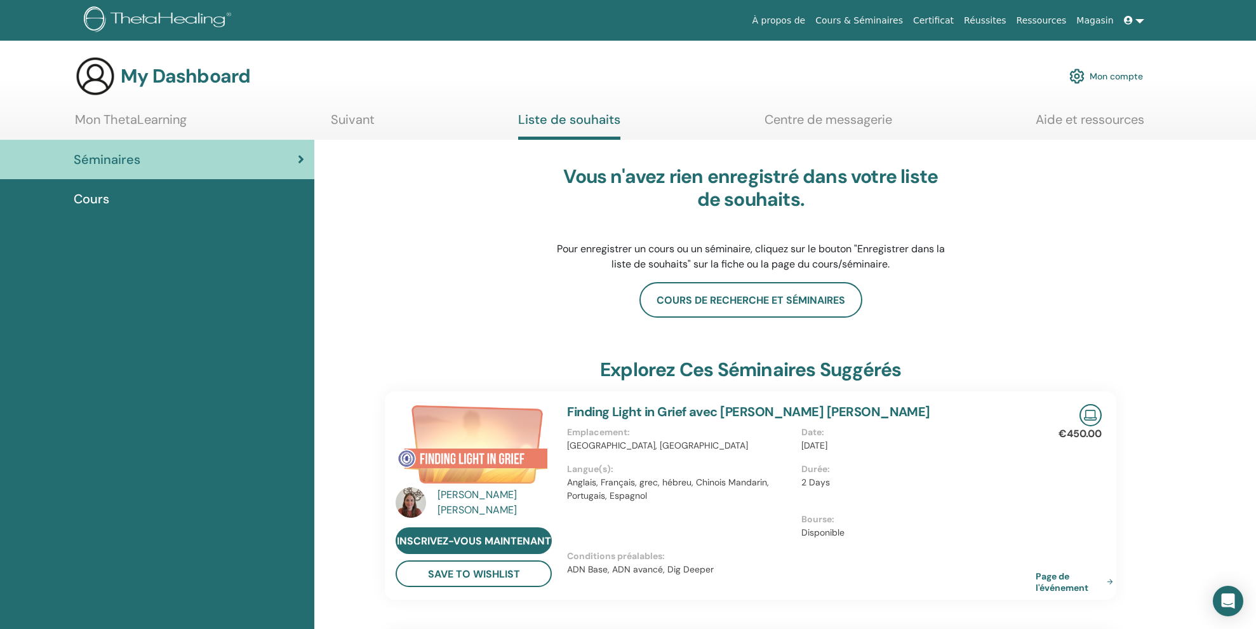
click at [190, 22] on img at bounding box center [160, 20] width 152 height 29
